Goal: Navigation & Orientation: Find specific page/section

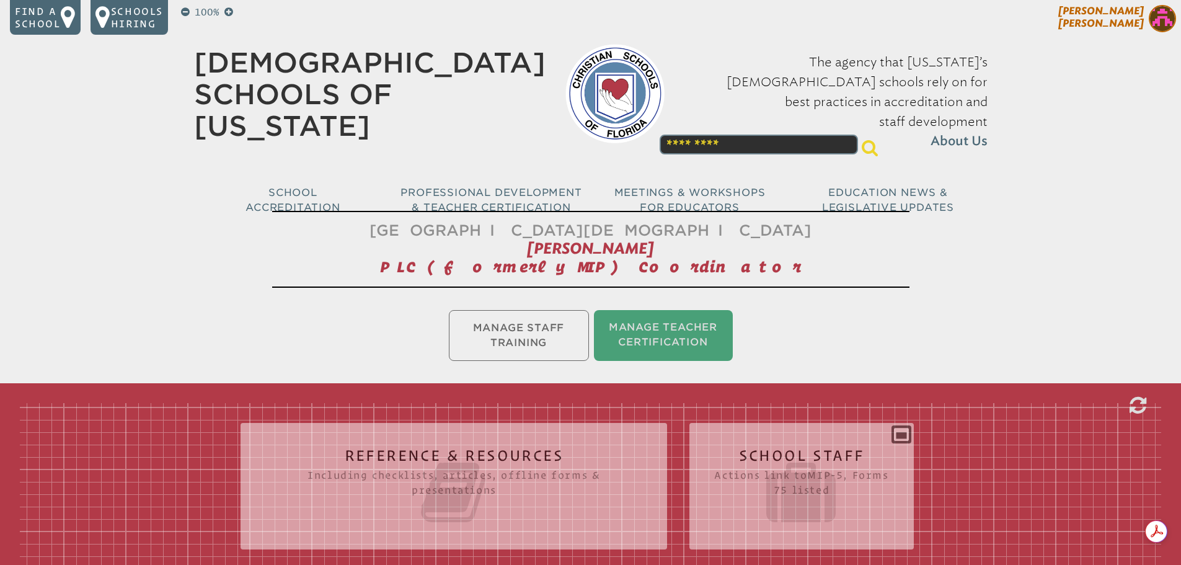
click at [1158, 18] on img at bounding box center [1162, 18] width 27 height 27
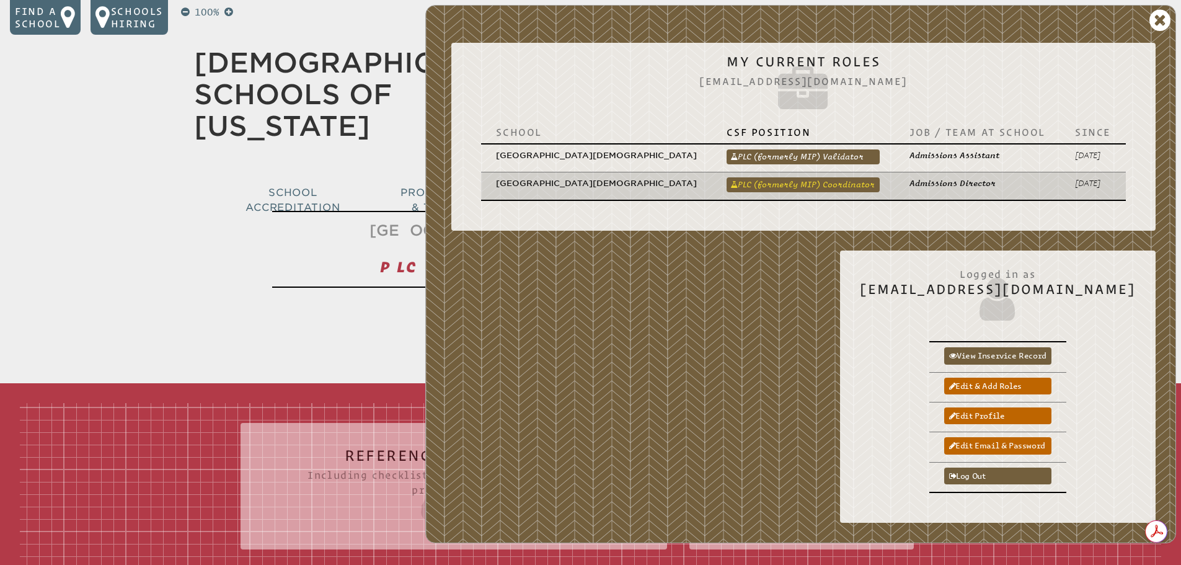
click at [817, 177] on link "PLC (formerly MIP) Coordinator" at bounding box center [802, 184] width 153 height 15
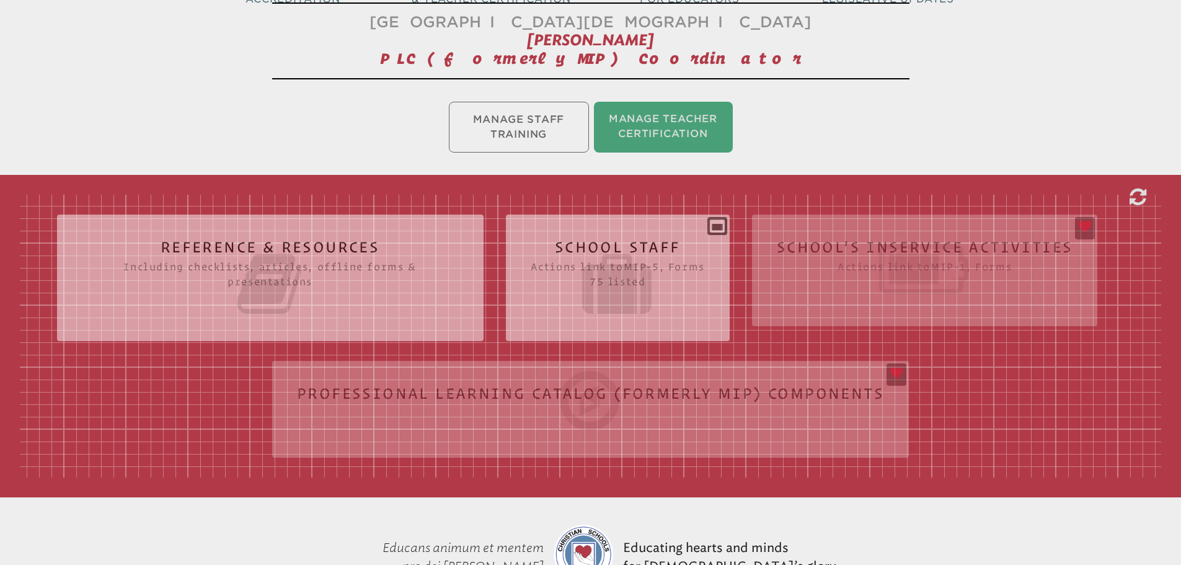
scroll to position [186, 0]
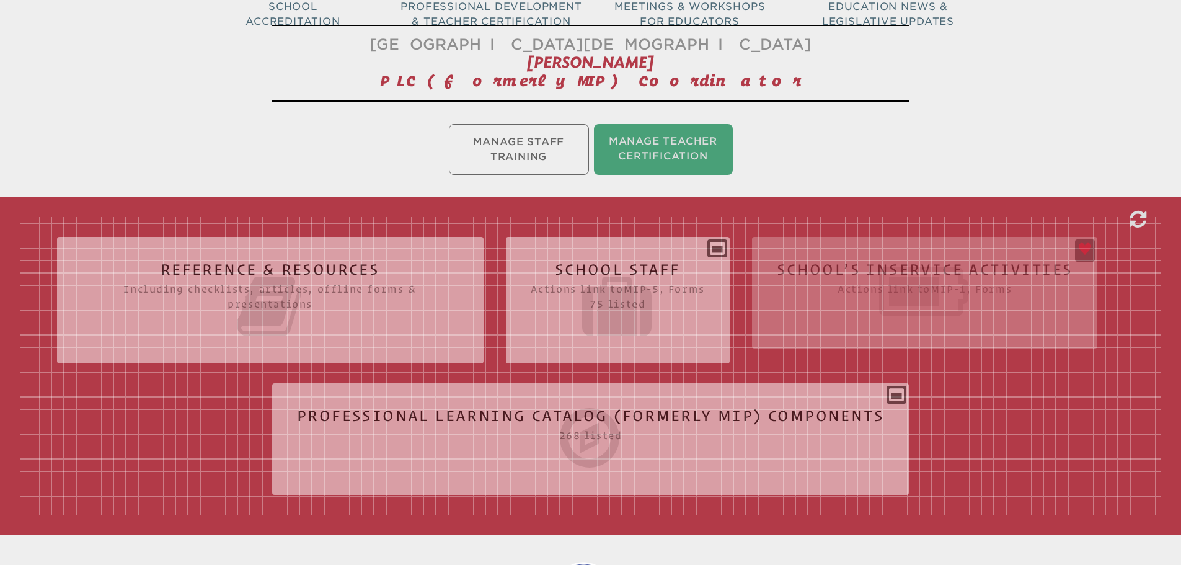
click at [860, 267] on div "Reference & Resources Including checklists, articles, offline forms & presentat…" at bounding box center [590, 366] width 1141 height 298
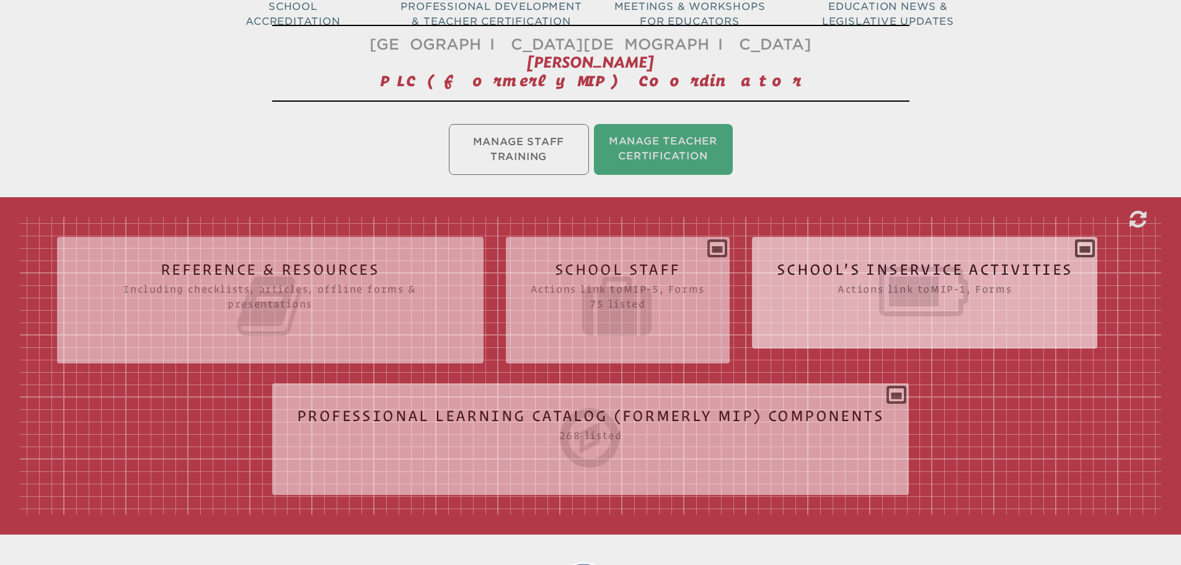
click at [904, 293] on icon at bounding box center [925, 291] width 296 height 69
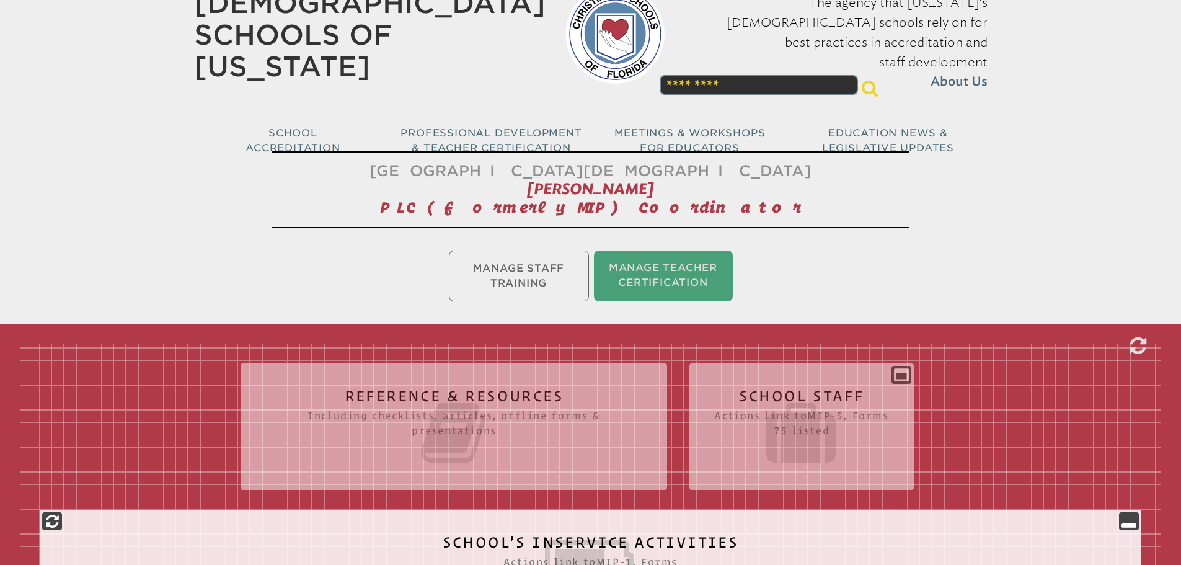
scroll to position [0, 0]
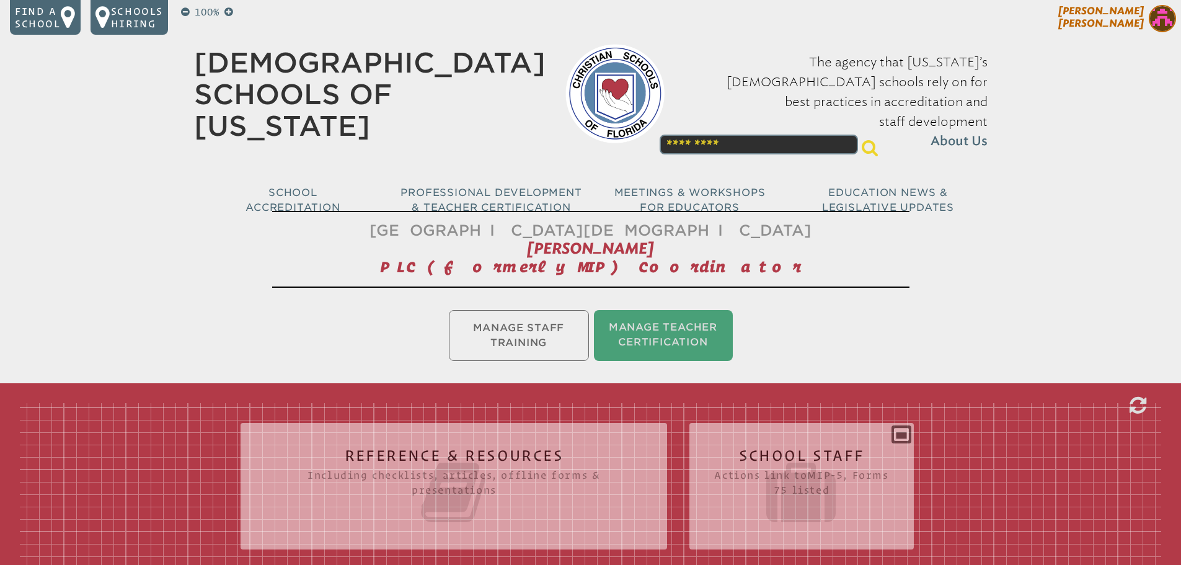
click at [1154, 27] on img at bounding box center [1162, 18] width 27 height 27
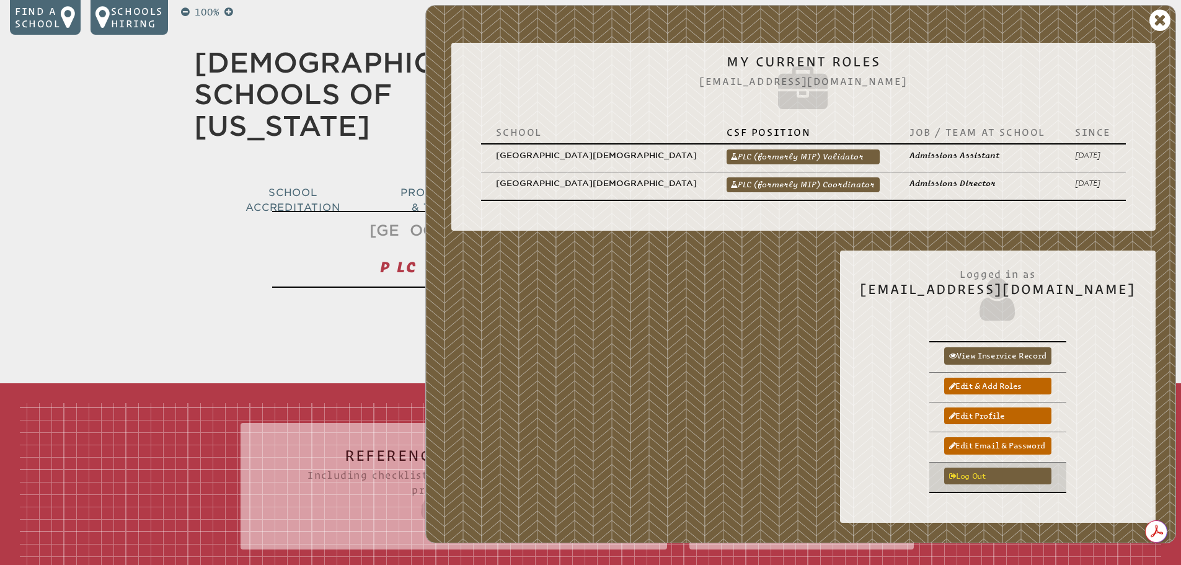
click at [1034, 467] on link "Log out" at bounding box center [997, 475] width 107 height 17
